Goal: Information Seeking & Learning: Learn about a topic

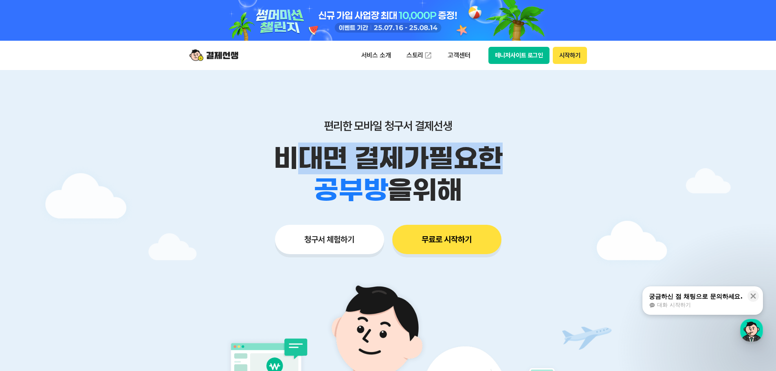
drag, startPoint x: 287, startPoint y: 154, endPoint x: 529, endPoint y: 162, distance: 242.0
click at [529, 162] on p "비대면 결제가 필요한" at bounding box center [388, 159] width 417 height 32
drag, startPoint x: 574, startPoint y: 167, endPoint x: 530, endPoint y: 166, distance: 44.0
click at [573, 167] on p "비대면 결제가 필요한" at bounding box center [388, 159] width 417 height 32
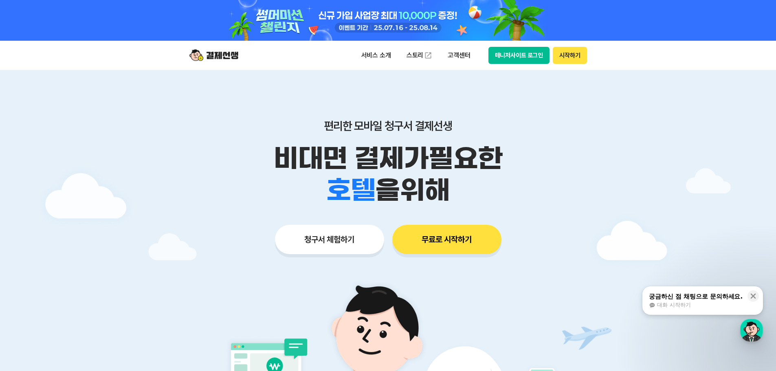
click at [282, 163] on p "비대면 결제가 필요한" at bounding box center [388, 159] width 417 height 32
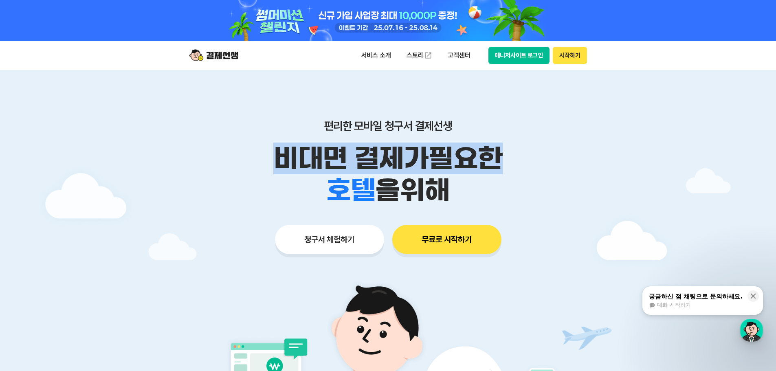
drag, startPoint x: 265, startPoint y: 156, endPoint x: 434, endPoint y: 150, distance: 169.1
click at [493, 161] on p "비대면 결제가 필요한" at bounding box center [388, 159] width 417 height 32
click at [422, 150] on p "비대면 결제가 필요한" at bounding box center [388, 159] width 417 height 32
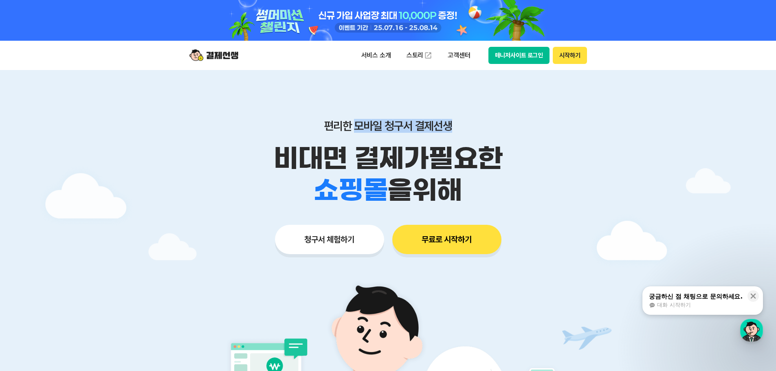
drag, startPoint x: 355, startPoint y: 129, endPoint x: 459, endPoint y: 129, distance: 103.8
click at [459, 129] on p "편리한 모바일 청구서 결제선생" at bounding box center [388, 126] width 417 height 14
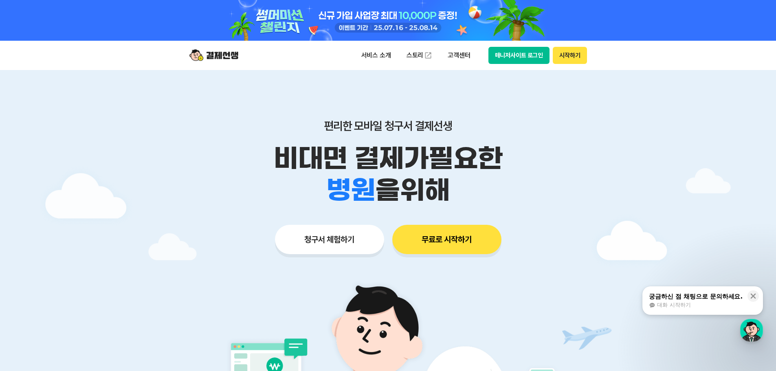
click at [464, 136] on div "편리한 모바일 청구서 결제선생 비대면 결제가 필요한 학원 공부방 호텔 쇼핑몰 병원 배달 보험사 항공사 골프장 을 위해" at bounding box center [388, 162] width 417 height 87
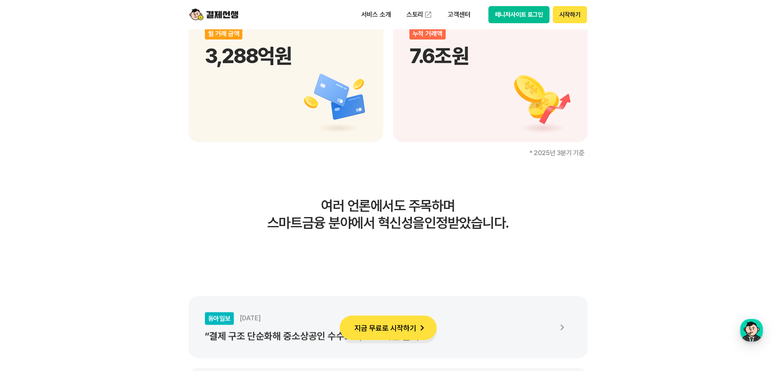
scroll to position [1303, 0]
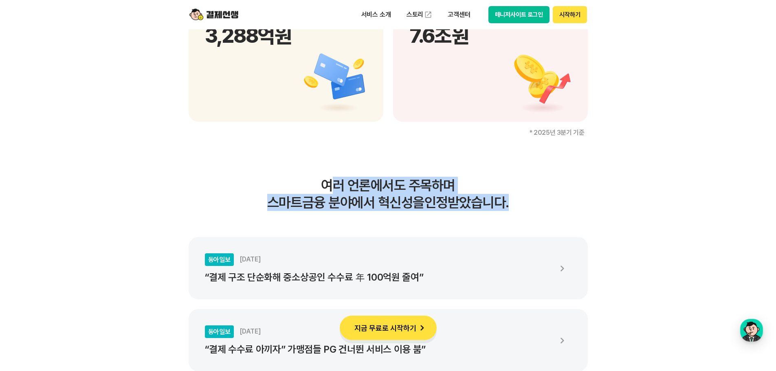
drag, startPoint x: 411, startPoint y: 189, endPoint x: 521, endPoint y: 202, distance: 110.8
click at [521, 202] on h3 "여러 언론에서도 주목하며 스마트금융 분야에서 혁신성을 인정받았습니다." at bounding box center [388, 194] width 399 height 34
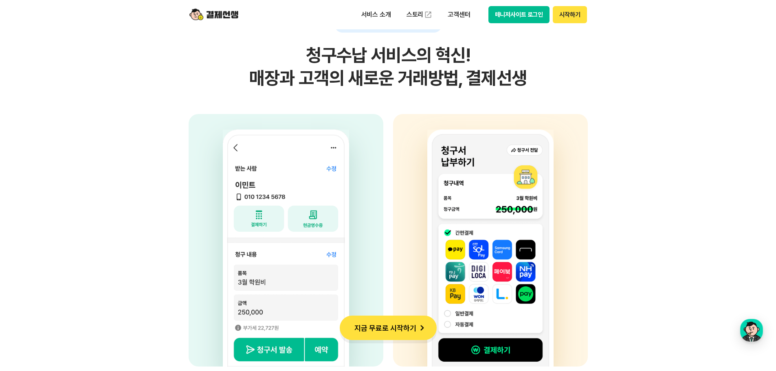
scroll to position [2036, 0]
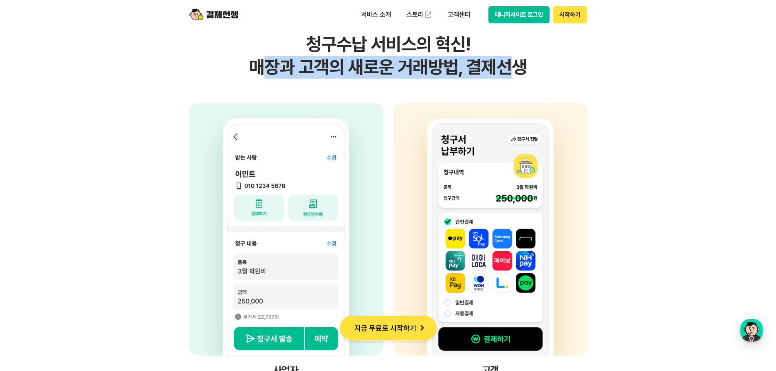
drag, startPoint x: 373, startPoint y: 77, endPoint x: 518, endPoint y: 77, distance: 144.6
click at [516, 77] on h2 "청구수납 서비스의 혁신! 매장과 고객의 새로운 거래방법, 결제선생" at bounding box center [388, 56] width 399 height 46
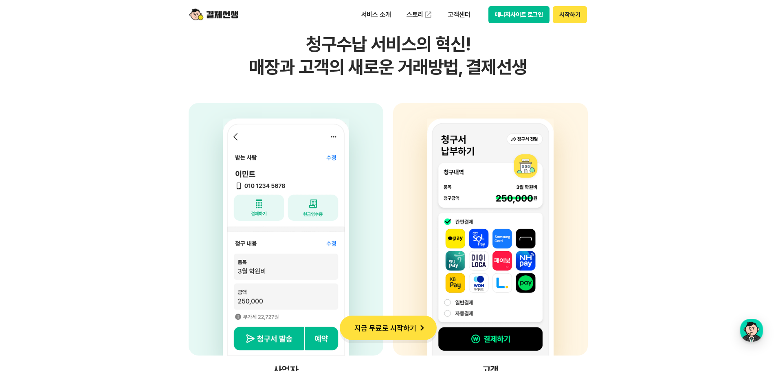
click at [639, 101] on section "간단한 청구서 발송, 편리한 수납! 청구수납 서비스의 혁신! 매장과 고객의 새로운 거래방법, 결제선생 사업자 고객의 휴대전화번호, 금액, 사유…" at bounding box center [388, 155] width 776 height 512
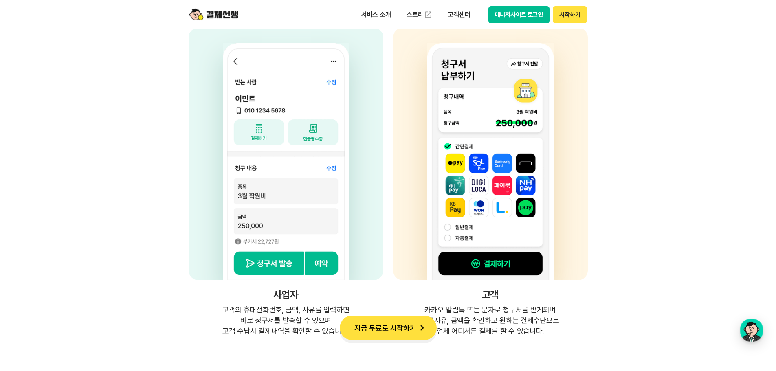
scroll to position [2117, 0]
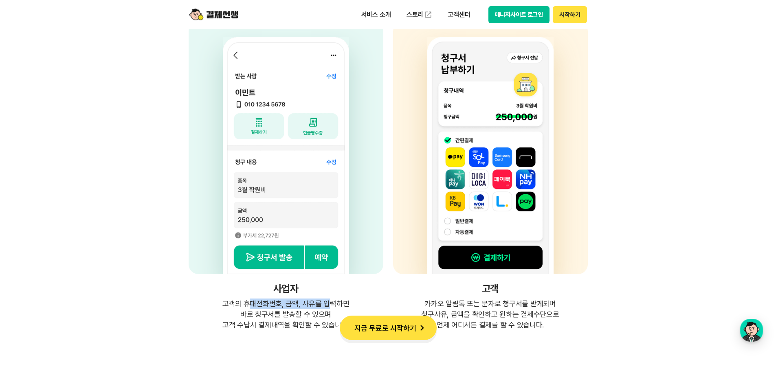
drag, startPoint x: 251, startPoint y: 305, endPoint x: 329, endPoint y: 301, distance: 78.3
click at [329, 301] on p "고객의 휴대전화번호, 금액, 사유를 입력하면 바로 청구서를 발송할 수 있으며 고객 수납시 결제내역을 확인할 수 있습니다." at bounding box center [286, 314] width 195 height 32
click at [257, 310] on p "고객의 휴대전화번호, 금액, 사유를 입력하면 바로 청구서를 발송할 수 있으며 고객 수납시 결제내역을 확인할 수 있습니다." at bounding box center [286, 314] width 195 height 32
drag, startPoint x: 229, startPoint y: 304, endPoint x: 295, endPoint y: 312, distance: 66.5
click at [295, 312] on p "고객의 휴대전화번호, 금액, 사유를 입력하면 바로 청구서를 발송할 수 있으며 고객 수납시 결제내역을 확인할 수 있습니다." at bounding box center [286, 314] width 195 height 32
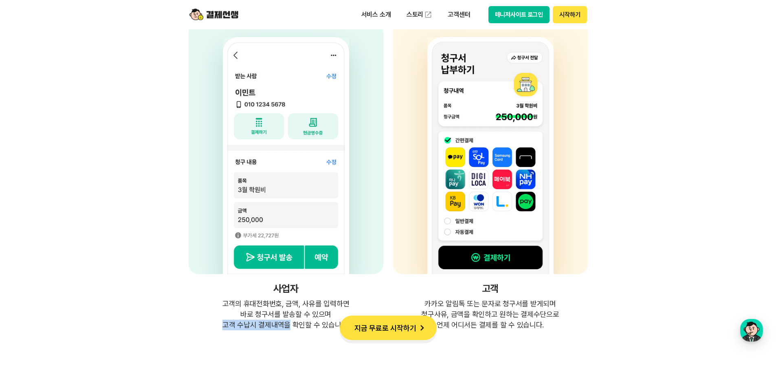
drag, startPoint x: 224, startPoint y: 326, endPoint x: 288, endPoint y: 326, distance: 64.3
click at [287, 326] on p "고객의 휴대전화번호, 금액, 사유를 입력하면 바로 청구서를 발송할 수 있으며 고객 수납시 결제내역을 확인할 수 있습니다." at bounding box center [286, 314] width 195 height 32
drag, startPoint x: 224, startPoint y: 304, endPoint x: 292, endPoint y: 314, distance: 69.6
click at [292, 314] on p "고객의 휴대전화번호, 금액, 사유를 입력하면 바로 청구서를 발송할 수 있으며 고객 수납시 결제내역을 확인할 수 있습니다." at bounding box center [286, 314] width 195 height 32
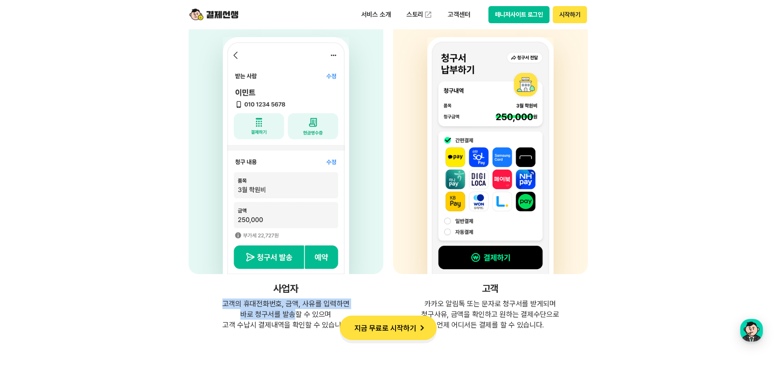
copy p "고객의 휴대전화번호, 금액, 사유를 입력하면 바로 청구서를 발송"
drag, startPoint x: 225, startPoint y: 324, endPoint x: 305, endPoint y: 324, distance: 79.8
click at [305, 324] on p "고객의 휴대전화번호, 금액, 사유를 입력하면 바로 청구서를 발송할 수 있으며 고객 수납시 결제내역을 확인할 수 있습니다." at bounding box center [286, 314] width 195 height 32
copy p "고객 수납시 결제내역을 확인"
click at [623, 172] on section "간단한 청구서 발송, 편리한 수납! 청구수납 서비스의 혁신! 매장과 고객의 새로운 거래방법, 결제선생 사업자 고객의 휴대전화번호, 금액, 사유…" at bounding box center [388, 74] width 776 height 512
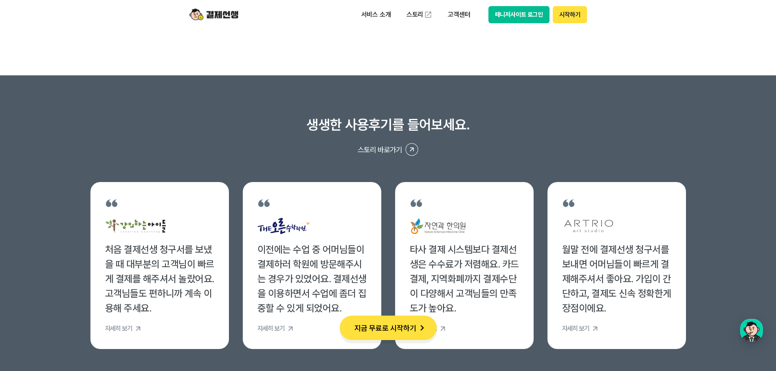
scroll to position [3095, 0]
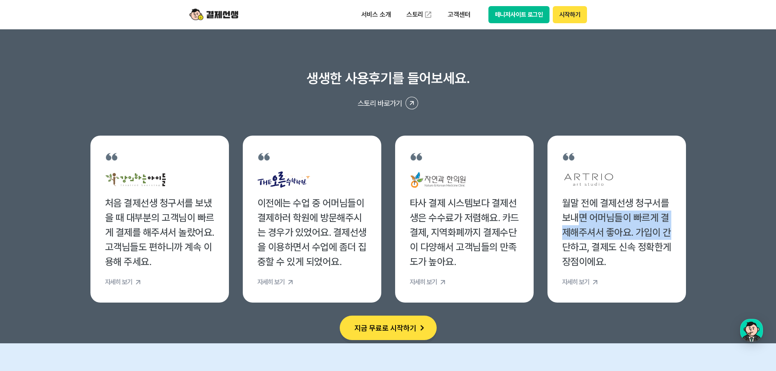
drag, startPoint x: 628, startPoint y: 219, endPoint x: 669, endPoint y: 228, distance: 42.5
click at [669, 228] on div "월말 전에 결제선생 청구서를 보내면 어머님들이 빠르게 결제해주셔서 좋아요. 가입이 간단하고, 결제도 신속 정확한게 장점이에요." at bounding box center [616, 232] width 109 height 73
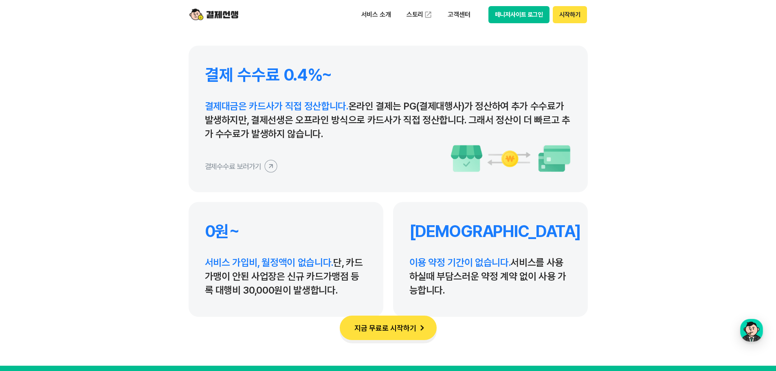
scroll to position [3828, 0]
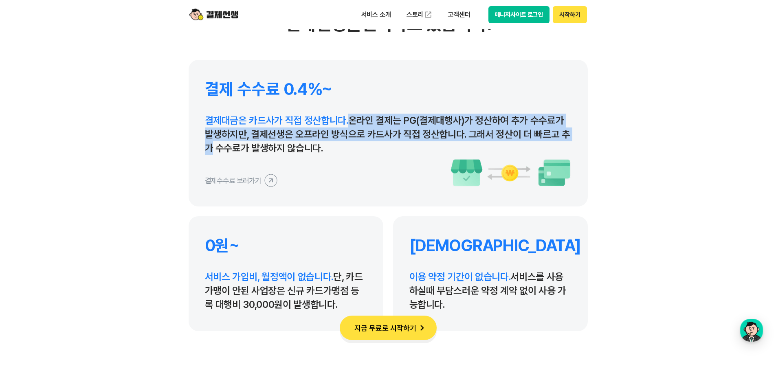
drag, startPoint x: 347, startPoint y: 116, endPoint x: 574, endPoint y: 133, distance: 227.8
click at [574, 133] on div "결제 수수료 0.4%~ 결제대금은 카드사가 직접 정산합니다. 온라인 결제는 PG(결제대행사)가 정산하여 추가 수수료가 발생하지만, 결제선생은 …" at bounding box center [388, 133] width 399 height 147
click at [307, 134] on p "결제대금은 카드사가 직접 정산합니다. 온라인 결제는 PG(결제대행사)가 정산하여 추가 수수료가 발생하지만, 결제선생은 오프라인 방식으로 카드사…" at bounding box center [388, 135] width 366 height 42
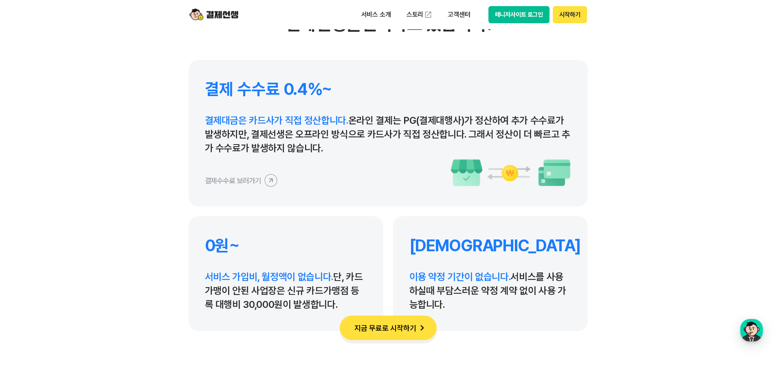
click at [265, 180] on icon at bounding box center [270, 180] width 18 height 18
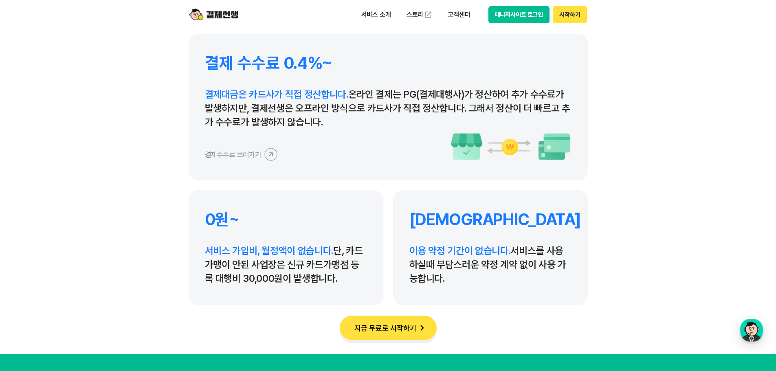
scroll to position [3909, 0]
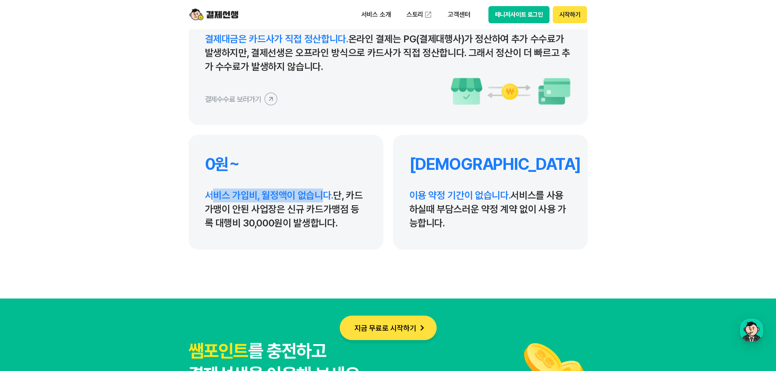
drag, startPoint x: 215, startPoint y: 193, endPoint x: 318, endPoint y: 192, distance: 103.4
click at [318, 192] on span "서비스 가입비, 월정액이 없습니다." at bounding box center [269, 195] width 129 height 12
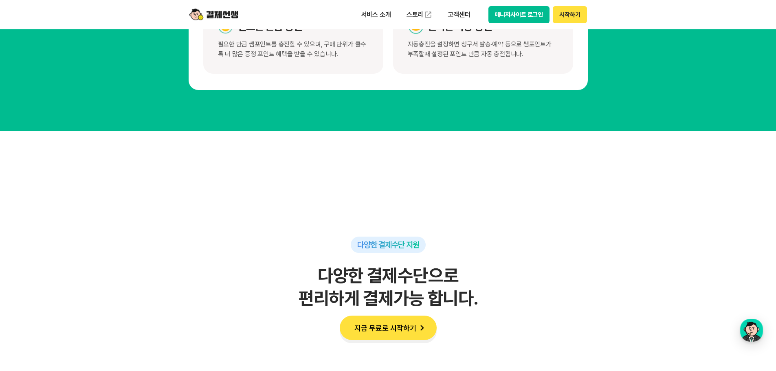
scroll to position [4398, 0]
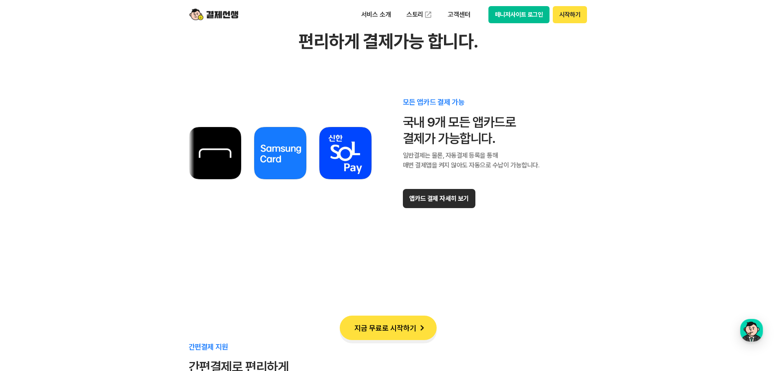
scroll to position [4683, 0]
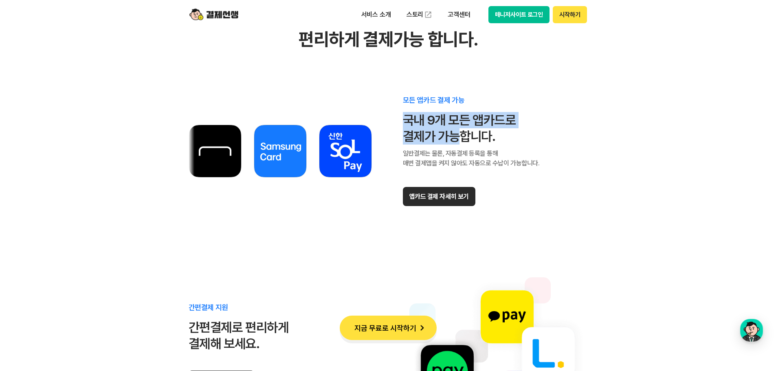
drag, startPoint x: 417, startPoint y: 123, endPoint x: 456, endPoint y: 135, distance: 41.0
click at [456, 135] on div "국내 9개 모든 앱카드로 결제가 가능합니다." at bounding box center [471, 128] width 137 height 33
copy div "국내 9개 모든 앱카드로 결제가 가능"
click at [626, 195] on section "다양한 결제수단 지원 다양한 결제수단으로 편리하게 결제가능 합니다. 모든 앱카드 결제 가능 국내 9개 모든 앱카드로 결제가 가능합니다. 일반결…" at bounding box center [388, 299] width 776 height 854
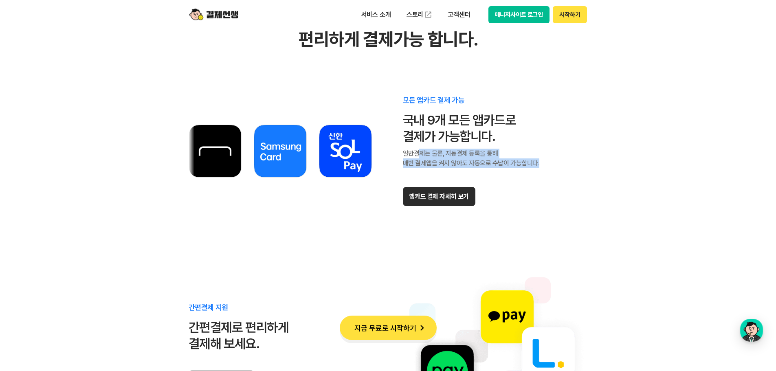
drag, startPoint x: 417, startPoint y: 154, endPoint x: 548, endPoint y: 160, distance: 131.7
click at [548, 160] on div "모든 앱카드 결제 가능 국내 9개 모든 앱카드로 결제가 가능합니다. 일반결제는 물론, 자동결제 등록을 통해 매번 결제앱을 켜지 않아도 자동으로…" at bounding box center [388, 151] width 399 height 155
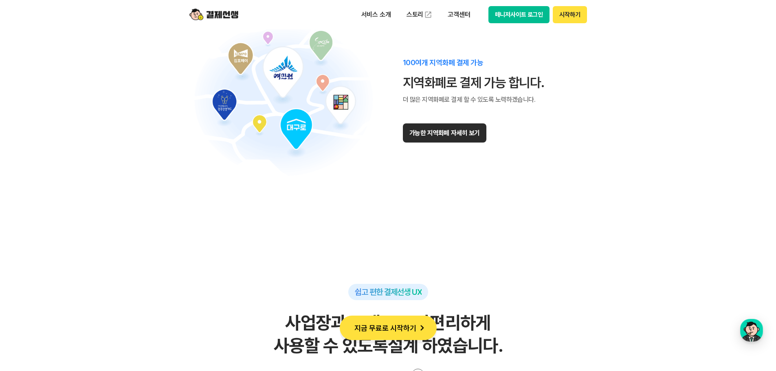
scroll to position [5212, 0]
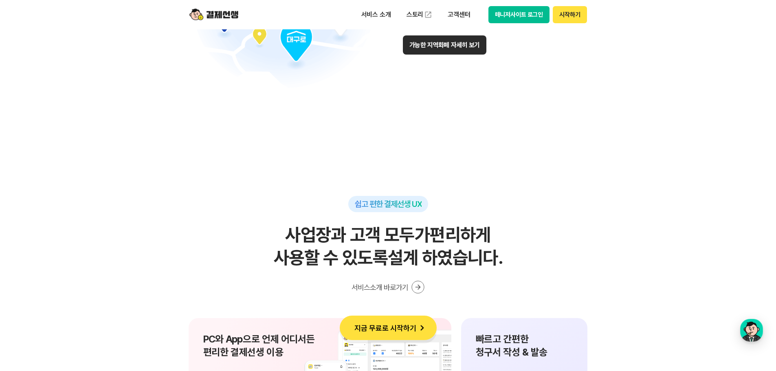
click at [336, 222] on div "쉽고 편한 결제선생 UX 사업장과 고객 모두가 편리하게 사용할 수 있도록 설계 하였습니다. 서비스소개 바로가기" at bounding box center [388, 245] width 399 height 98
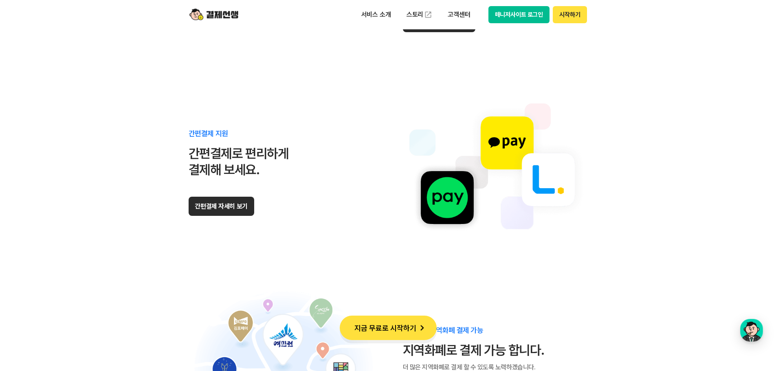
scroll to position [4846, 0]
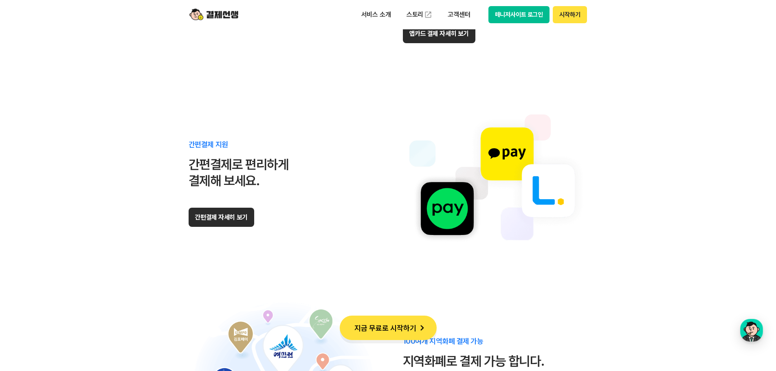
click at [240, 216] on button "간편결제 자세히 보기" at bounding box center [222, 217] width 66 height 19
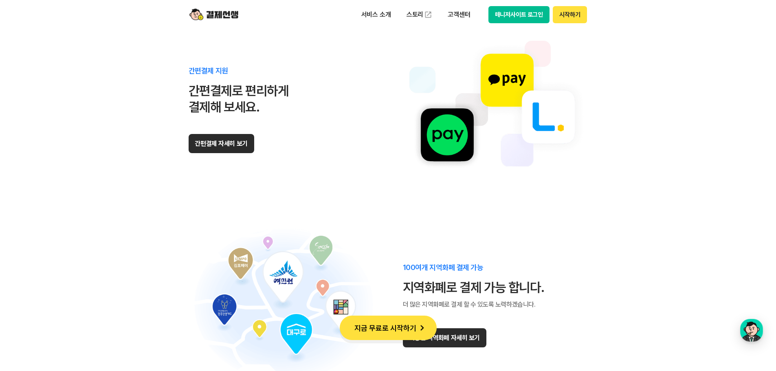
scroll to position [5009, 0]
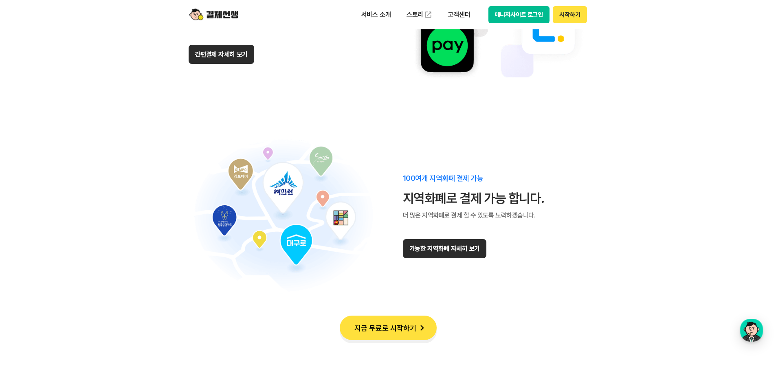
click at [458, 247] on button "가능한 지역화폐 자세히 보기" at bounding box center [444, 248] width 83 height 19
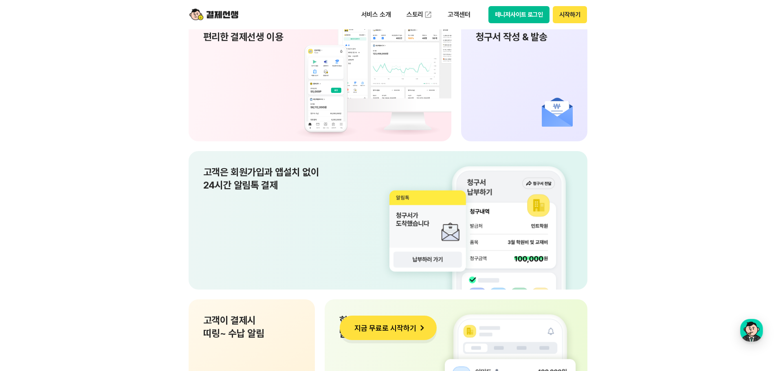
scroll to position [5660, 0]
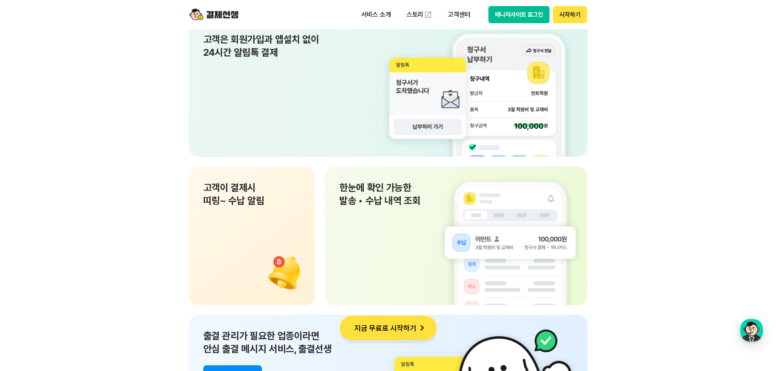
click at [236, 217] on div "고객이 결제시 띠링~ 수납 알림" at bounding box center [252, 236] width 127 height 138
click at [403, 248] on div "한눈에 확인 가능한 발송 • 수납 내역 조회" at bounding box center [456, 236] width 263 height 138
drag, startPoint x: 340, startPoint y: 199, endPoint x: 428, endPoint y: 224, distance: 91.1
click at [403, 200] on p "한눈에 확인 가능한 발송 • 수납 내역 조회" at bounding box center [455, 194] width 233 height 26
click at [428, 224] on div "한눈에 확인 가능한 발송 • 수납 내역 조회" at bounding box center [456, 236] width 263 height 138
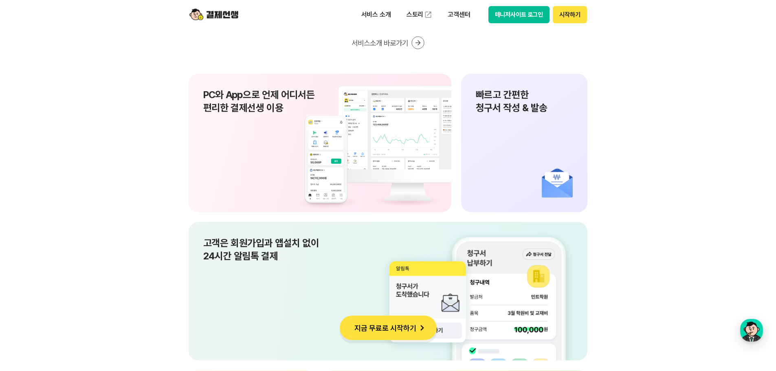
scroll to position [5375, 0]
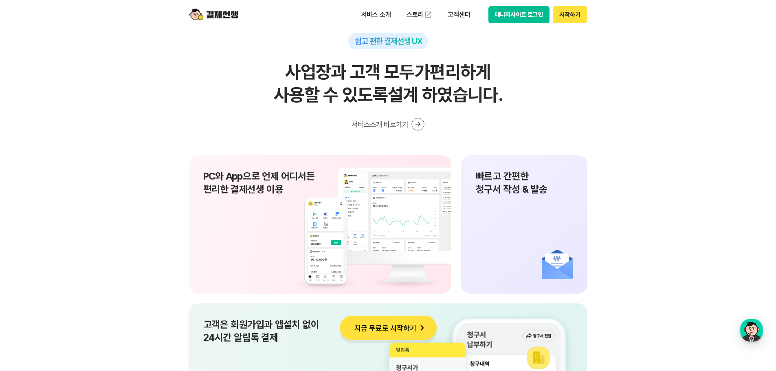
click at [412, 121] on icon at bounding box center [417, 124] width 12 height 12
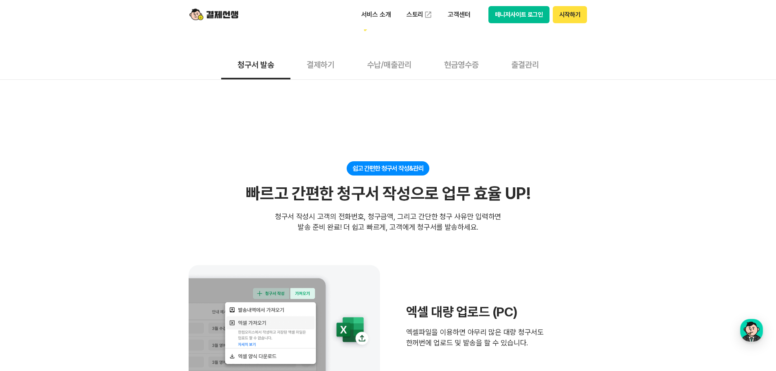
scroll to position [81, 0]
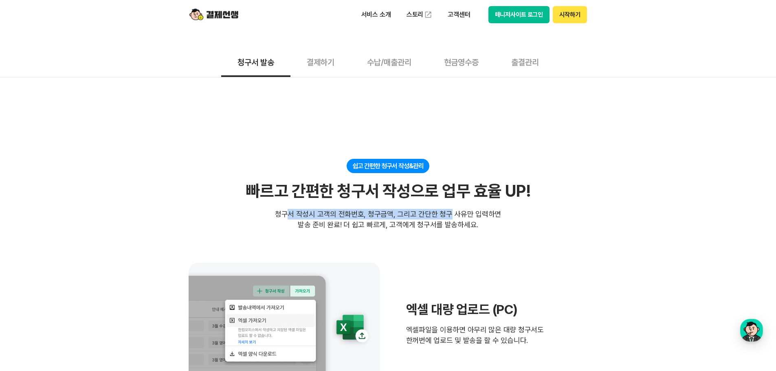
drag, startPoint x: 291, startPoint y: 216, endPoint x: 451, endPoint y: 211, distance: 160.1
click at [451, 211] on div "청구서 작성시 고객의 전화번호, 청구금액, 그리고 간단한 청구 사유만 입력하면 발송 준비 완료! 더 쉽고 빠르게, 고객에게 청구서를 발송하세요." at bounding box center [388, 219] width 226 height 21
click at [480, 217] on div "청구서 작성시 고객의 전화번호, 청구금액, 그리고 간단한 청구 사유만 입력하면 발송 준비 완료! 더 쉽고 빠르게, 고객에게 청구서를 발송하세요." at bounding box center [388, 219] width 226 height 21
drag, startPoint x: 387, startPoint y: 217, endPoint x: 486, endPoint y: 217, distance: 99.4
click at [486, 217] on div "청구서 작성시 고객의 전화번호, 청구금액, 그리고 간단한 청구 사유만 입력하면 발송 준비 완료! 더 쉽고 빠르게, 고객에게 청구서를 발송하세요." at bounding box center [388, 219] width 226 height 21
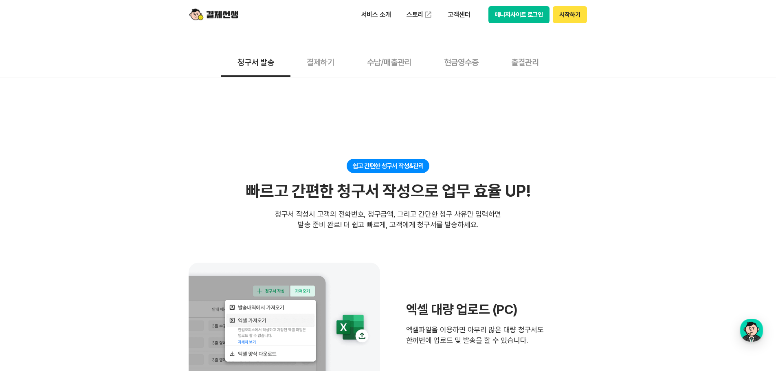
click at [577, 217] on div "쉽고 간편한 청구서 작성&관리 빠르고 간편한 청구서 작성으로 업무 효율 UP! 빠르고 간편한 청구서 작성으로 업무 효율 UP! 청구서 작성시 …" at bounding box center [388, 194] width 399 height 71
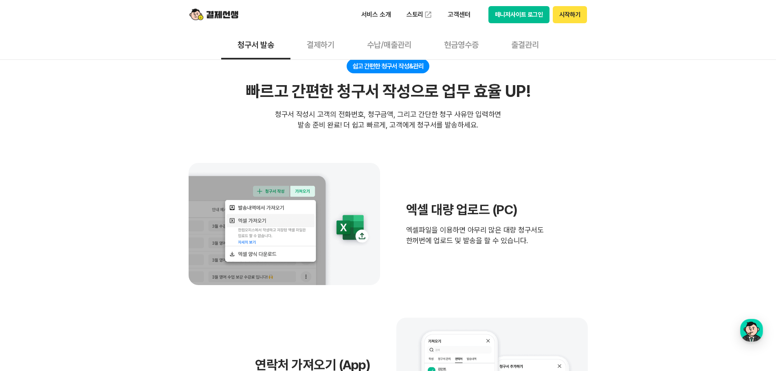
scroll to position [204, 0]
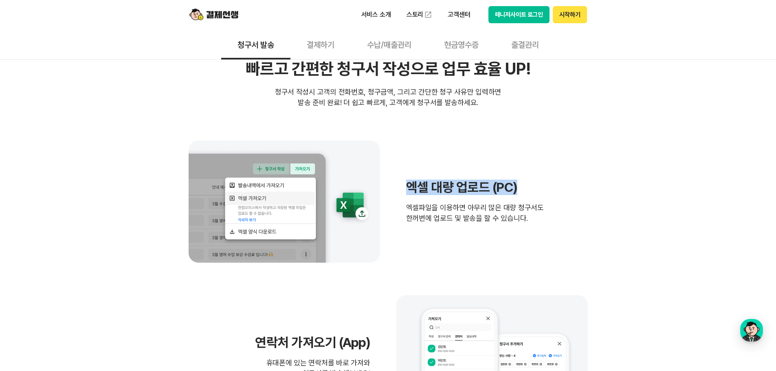
drag, startPoint x: 410, startPoint y: 191, endPoint x: 520, endPoint y: 189, distance: 110.4
click at [520, 189] on h3 "엑셀 대량 업로드 (PC)" at bounding box center [475, 187] width 138 height 15
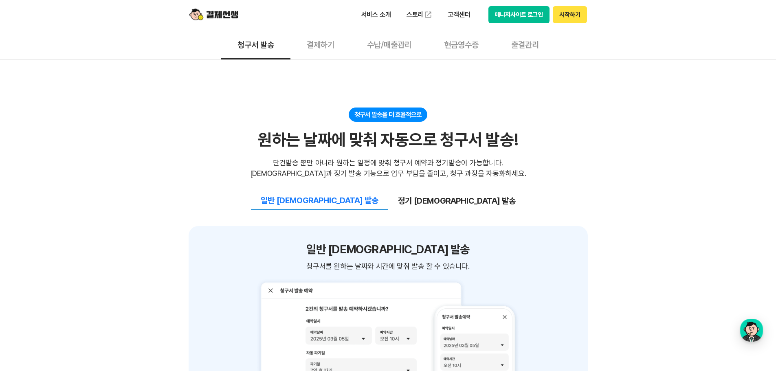
scroll to position [774, 0]
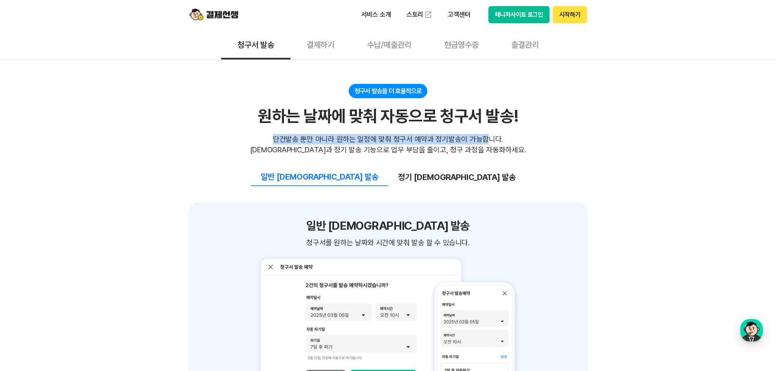
drag, startPoint x: 280, startPoint y: 136, endPoint x: 486, endPoint y: 136, distance: 205.6
click at [487, 134] on div "단건발송 뿐만 아니라 원하는 일정에 맞춰 청구서 예약과 정기발송이 가능합니다. [DEMOGRAPHIC_DATA]과 정기 발송 기능으로 업무 부…" at bounding box center [388, 144] width 276 height 21
